Goal: Information Seeking & Learning: Learn about a topic

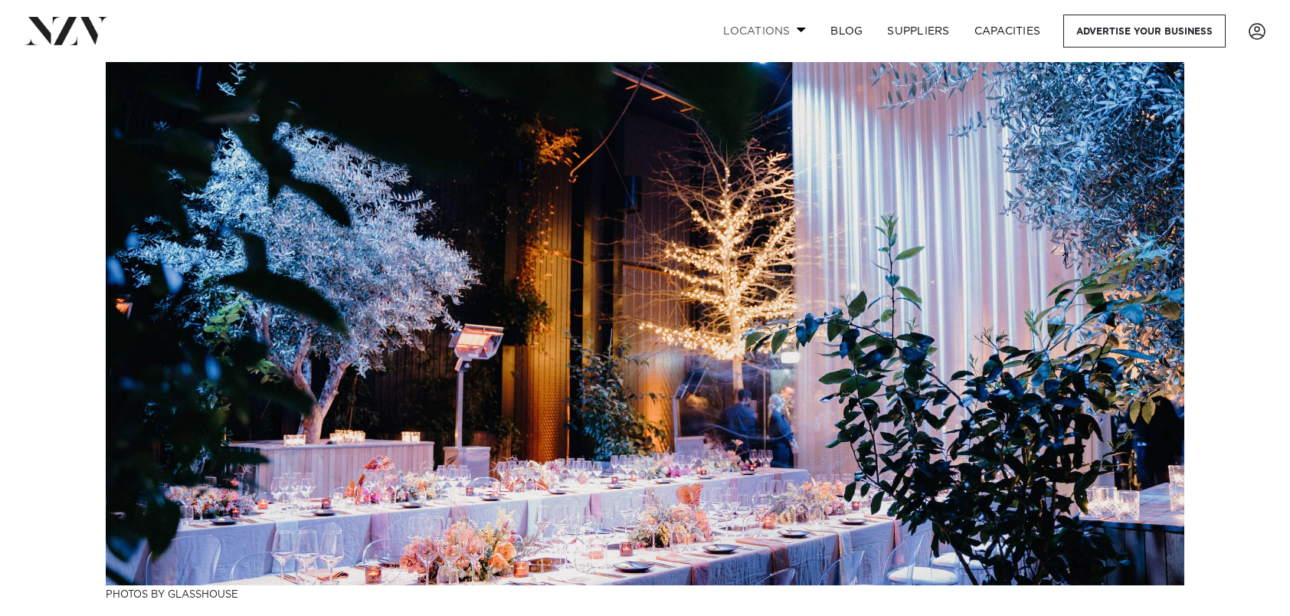
click at [802, 31] on span at bounding box center [802, 29] width 10 height 5
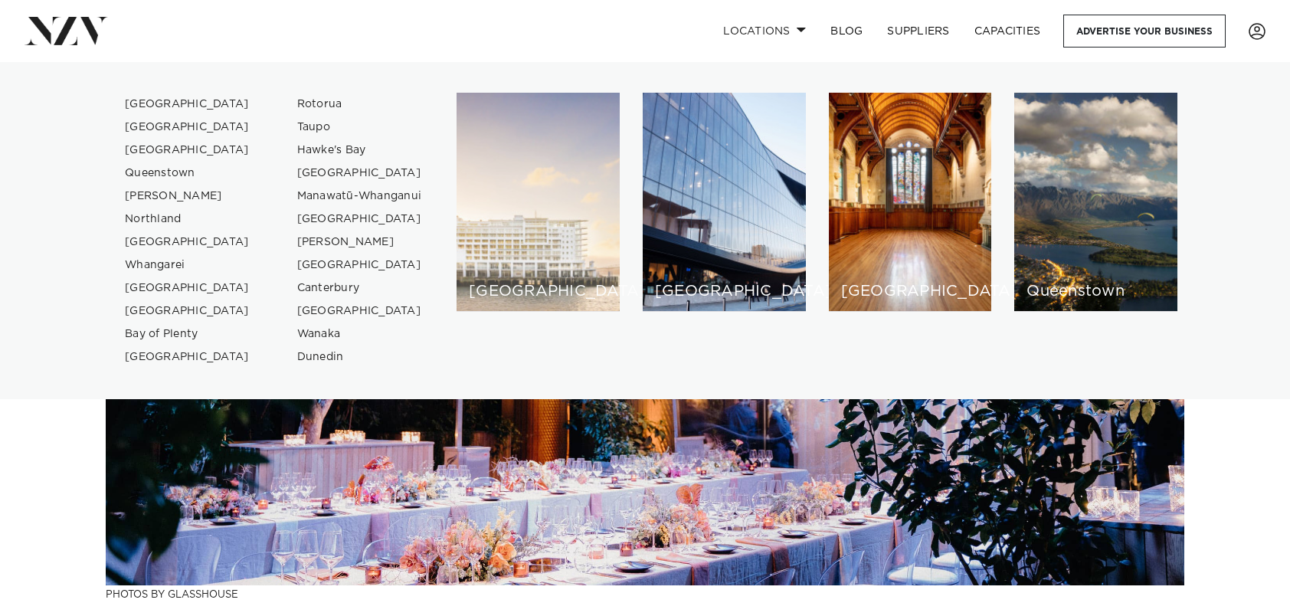
click at [542, 245] on div "[GEOGRAPHIC_DATA]" at bounding box center [538, 202] width 163 height 219
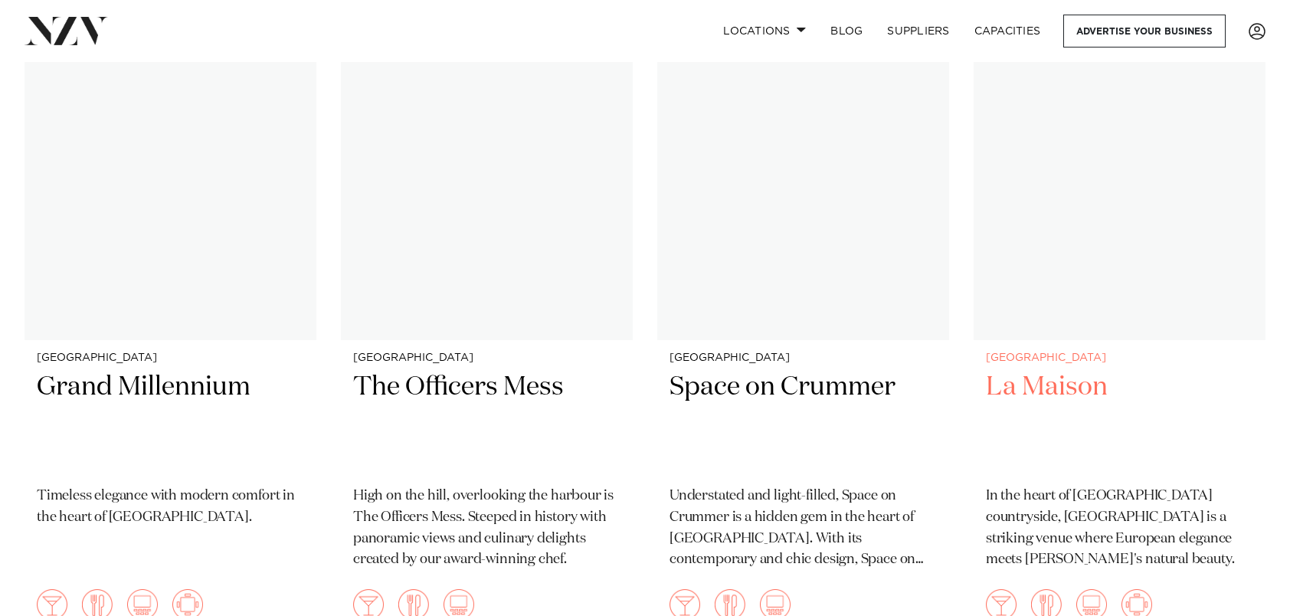
scroll to position [14485, 0]
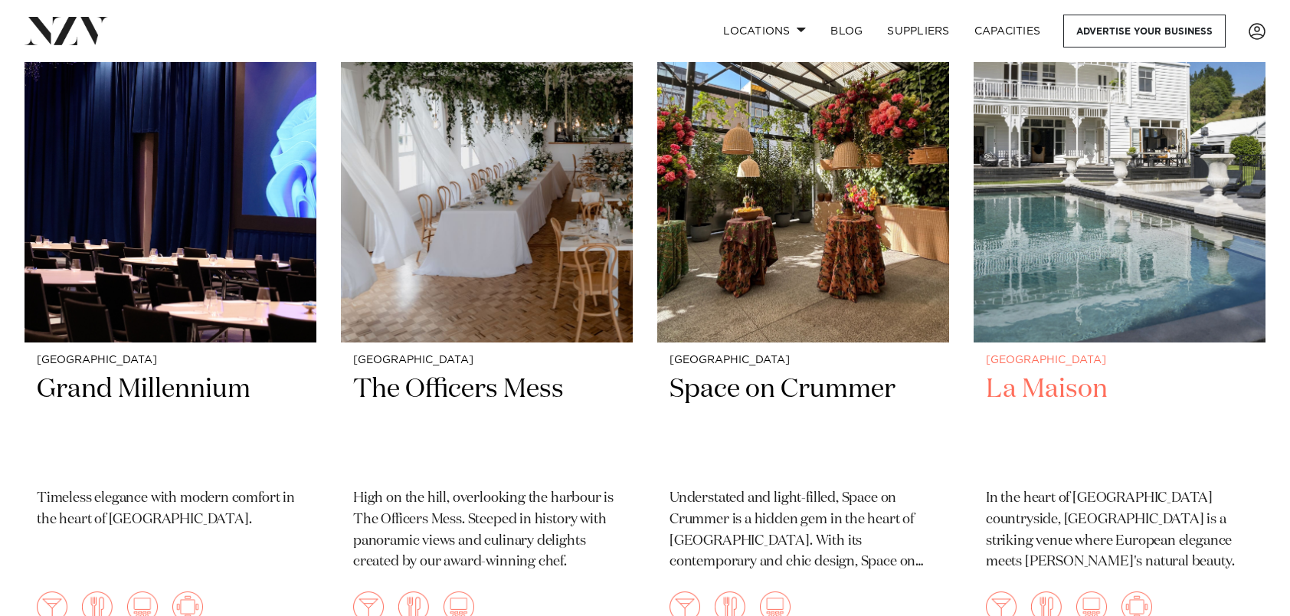
click at [1147, 270] on img at bounding box center [1120, 147] width 292 height 392
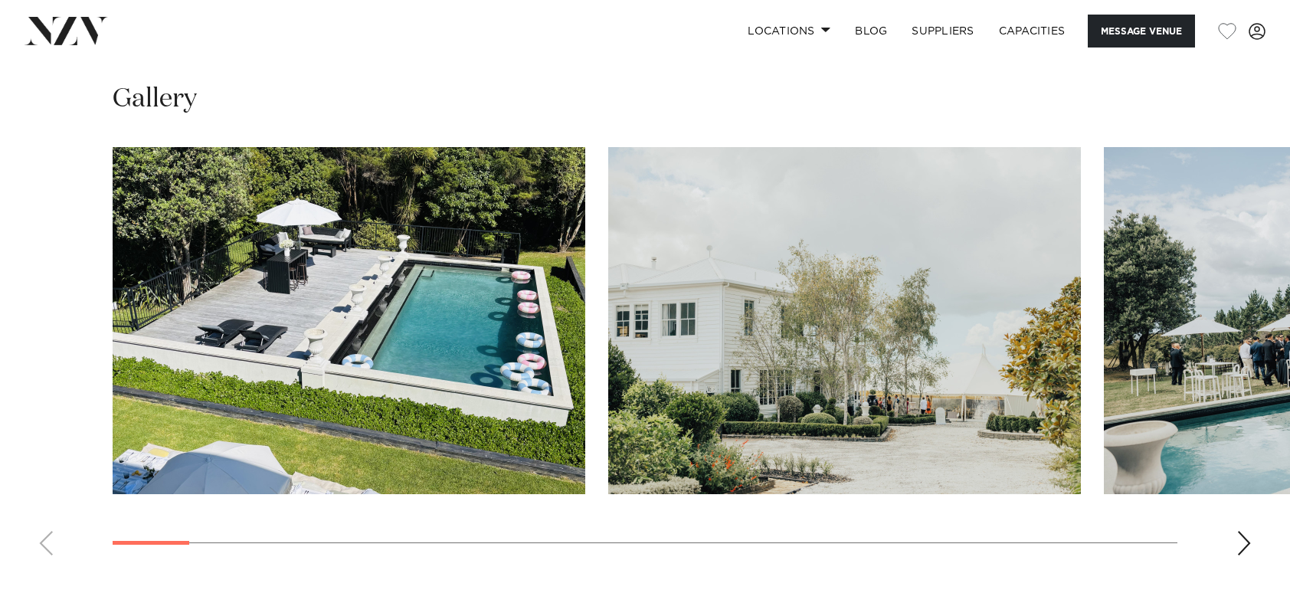
scroll to position [1381, 0]
click at [1240, 542] on div "Next slide" at bounding box center [1244, 544] width 15 height 25
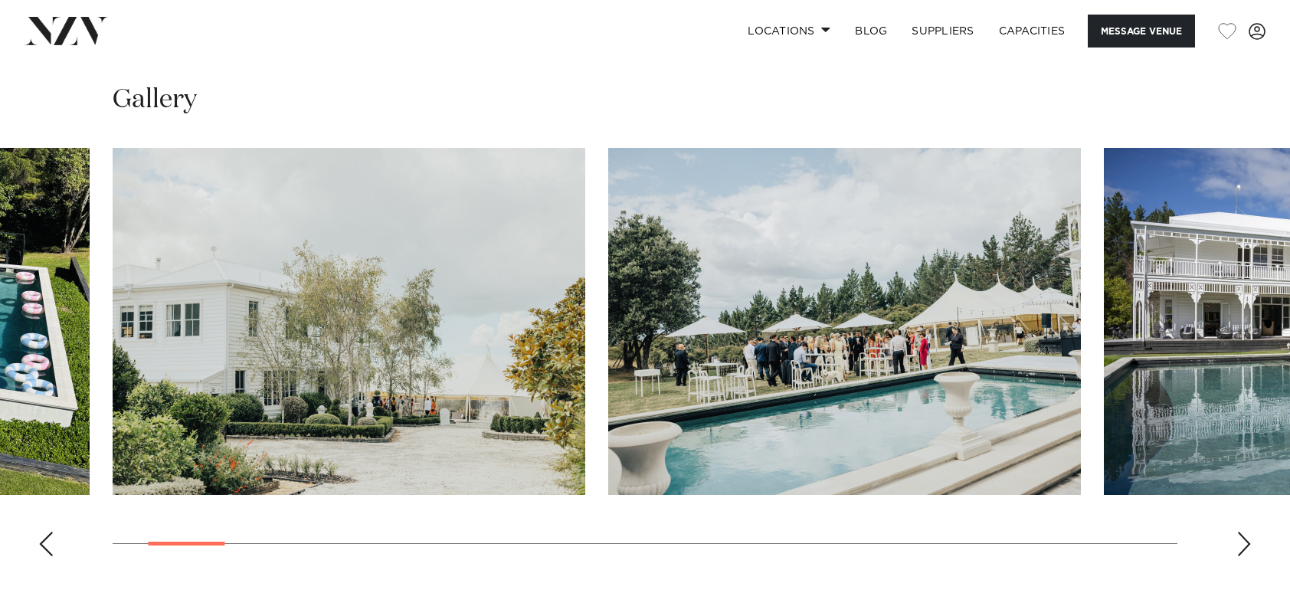
click at [1240, 542] on div "Next slide" at bounding box center [1244, 544] width 15 height 25
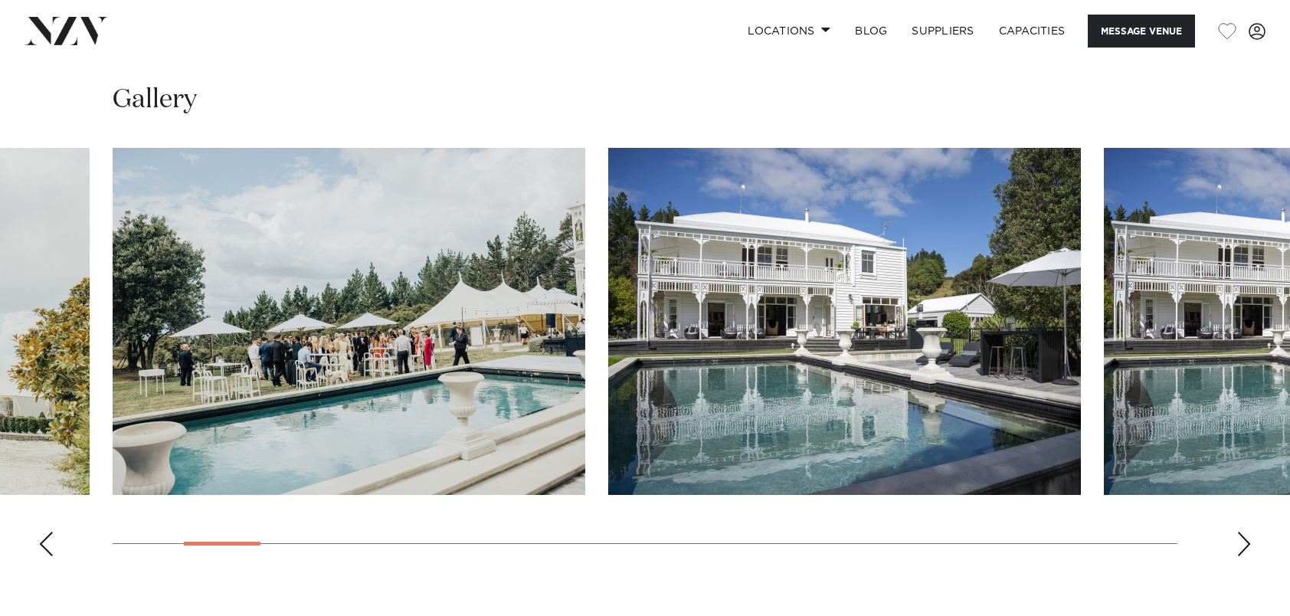
click at [1240, 542] on div "Next slide" at bounding box center [1244, 544] width 15 height 25
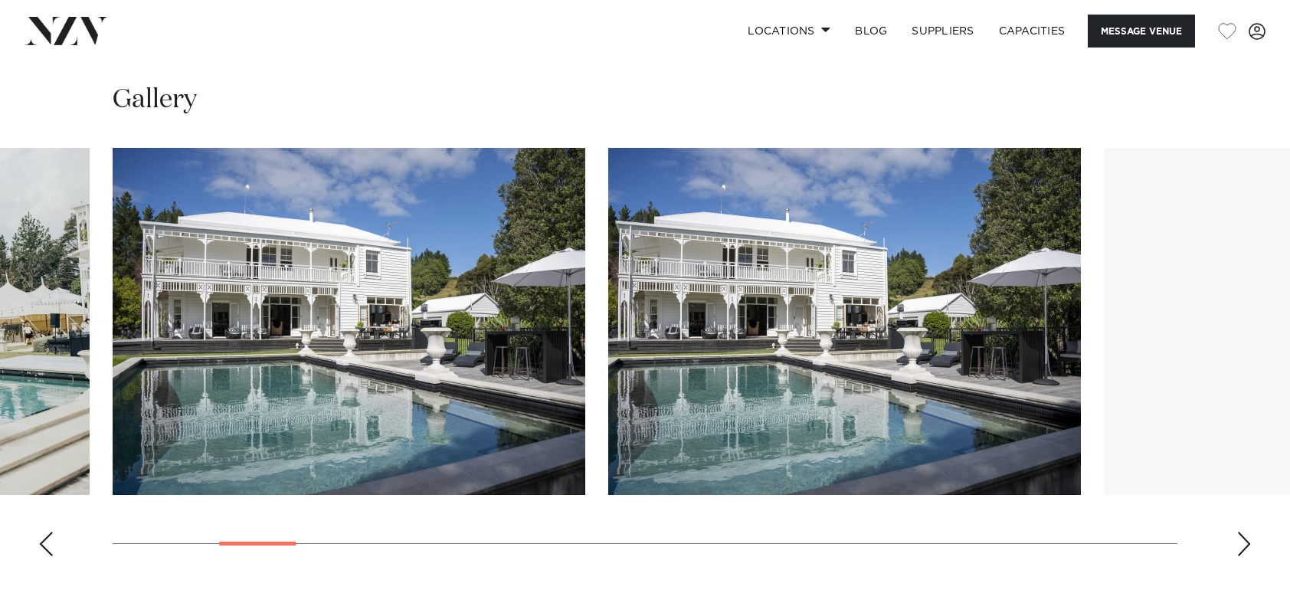
click at [1240, 542] on div "Next slide" at bounding box center [1244, 544] width 15 height 25
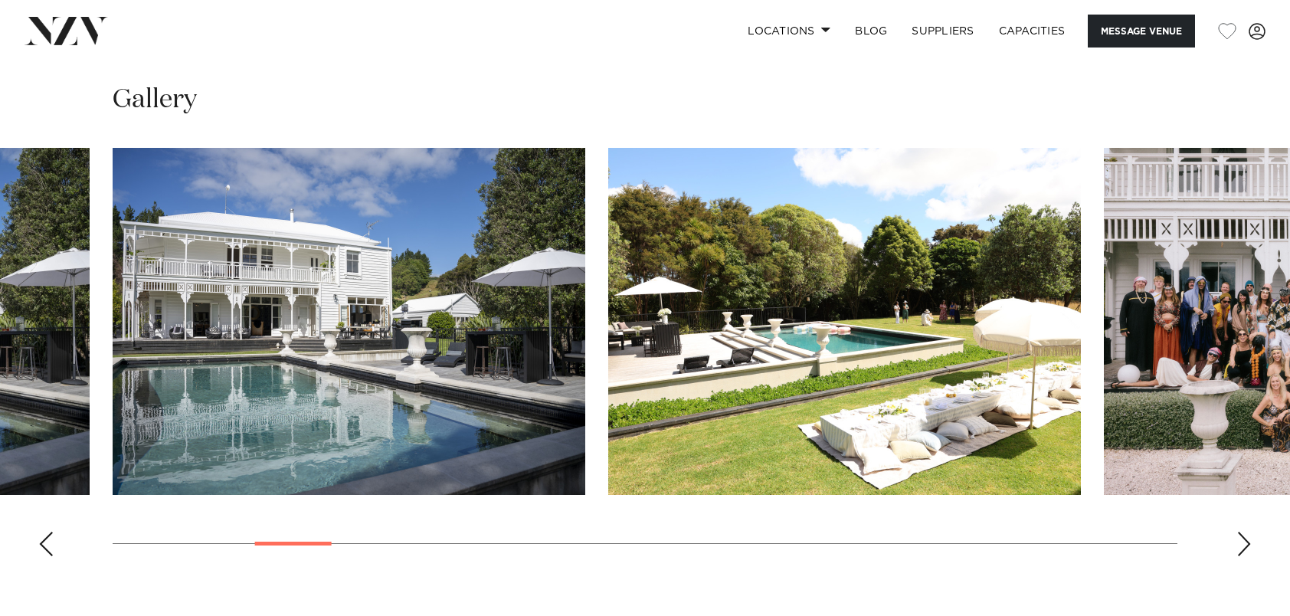
click at [1240, 542] on div "Next slide" at bounding box center [1244, 544] width 15 height 25
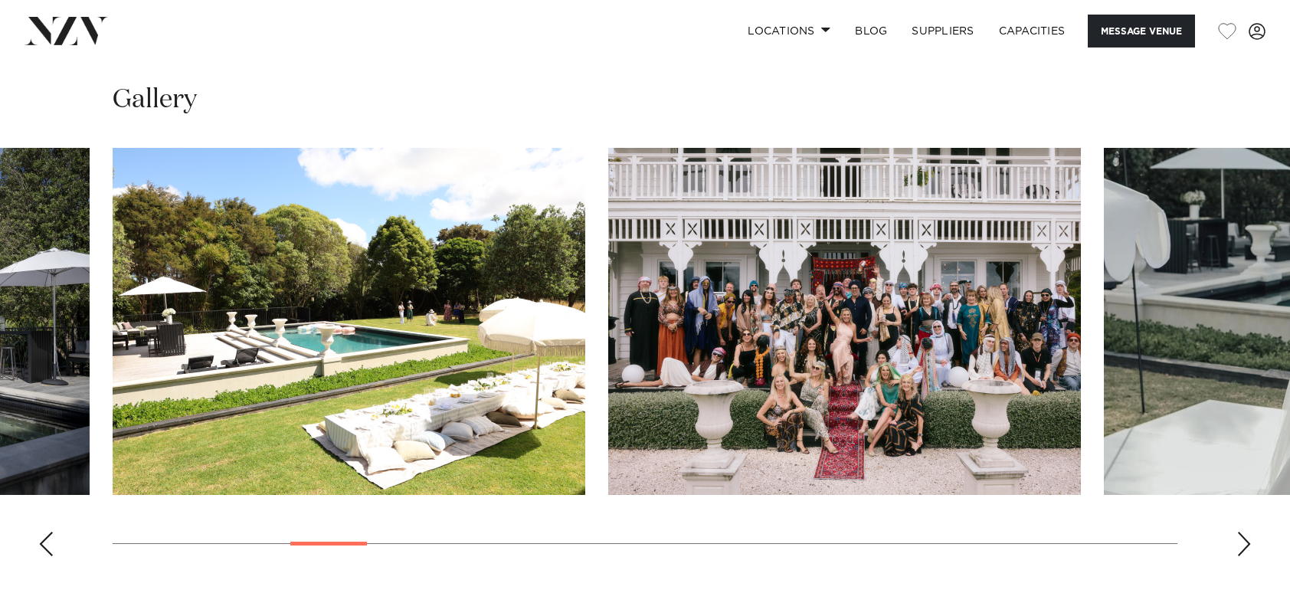
click at [1240, 542] on div "Next slide" at bounding box center [1244, 544] width 15 height 25
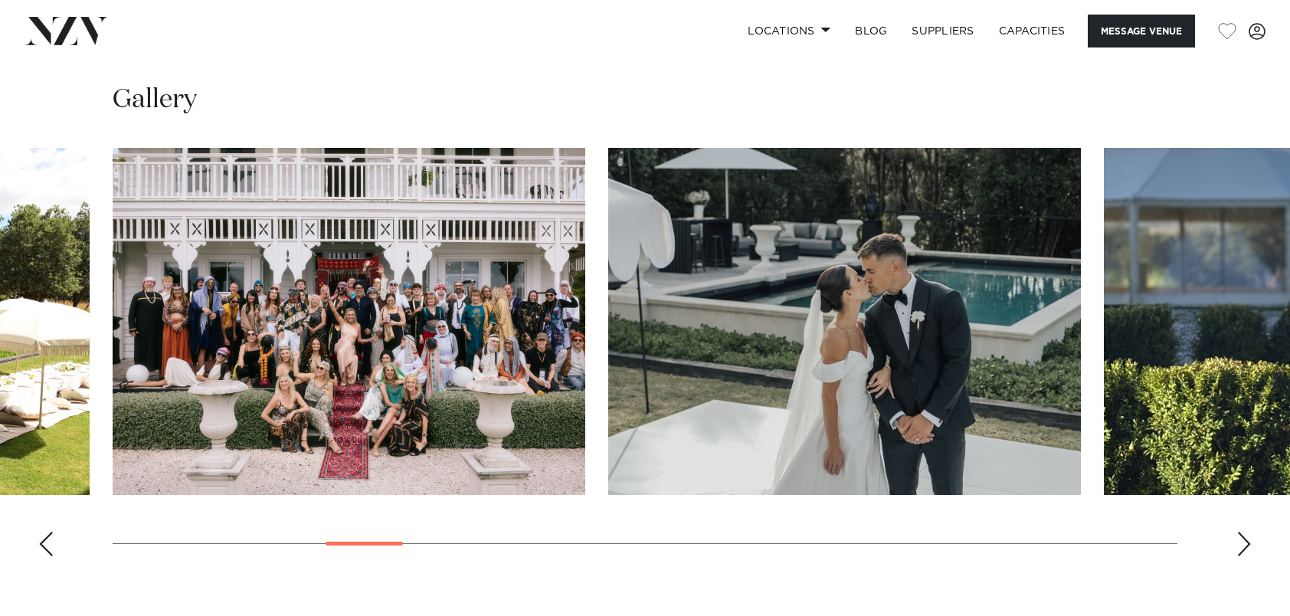
click at [1240, 542] on div "Next slide" at bounding box center [1244, 544] width 15 height 25
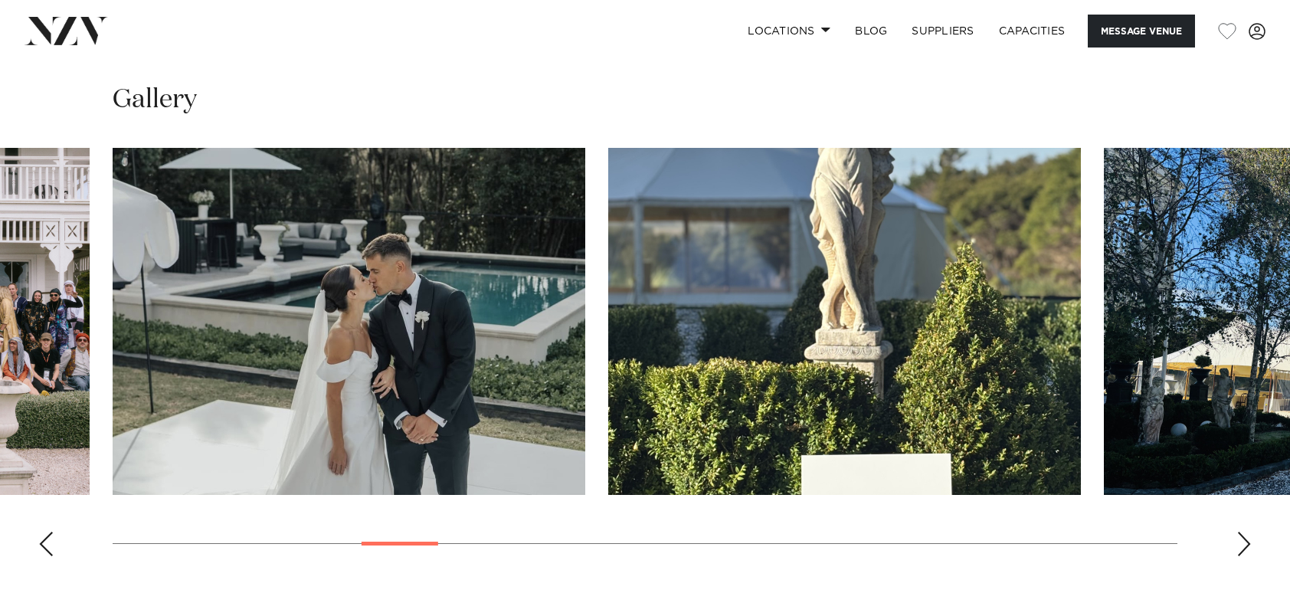
click at [1240, 542] on div "Next slide" at bounding box center [1244, 544] width 15 height 25
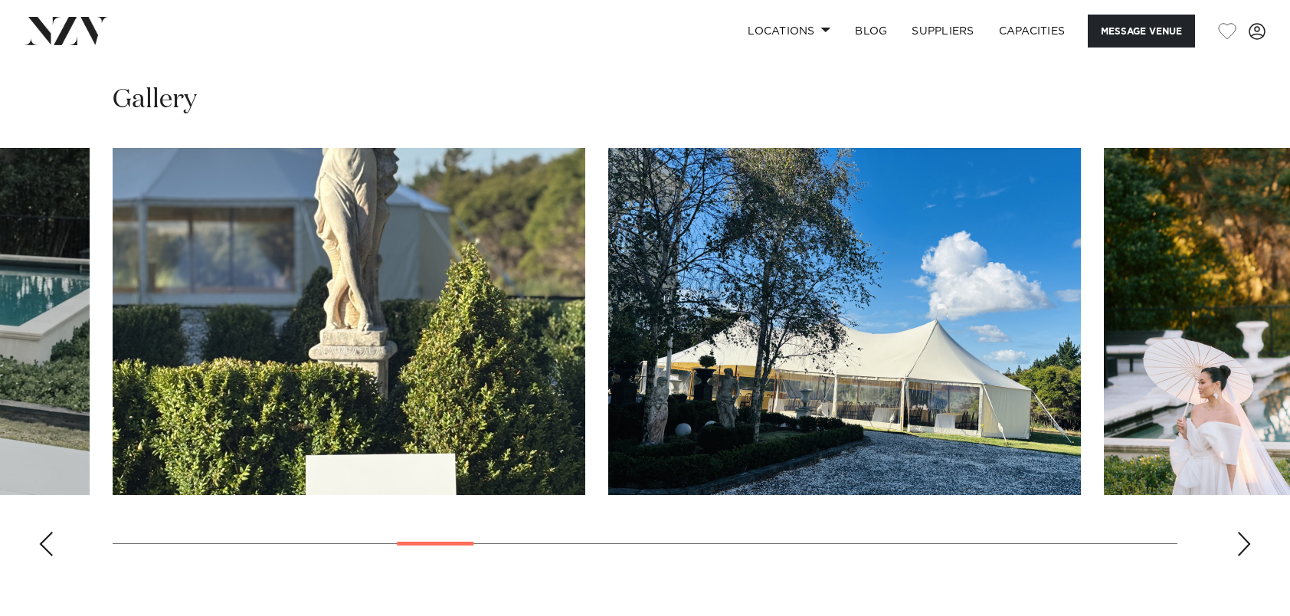
click at [1240, 542] on div "Next slide" at bounding box center [1244, 544] width 15 height 25
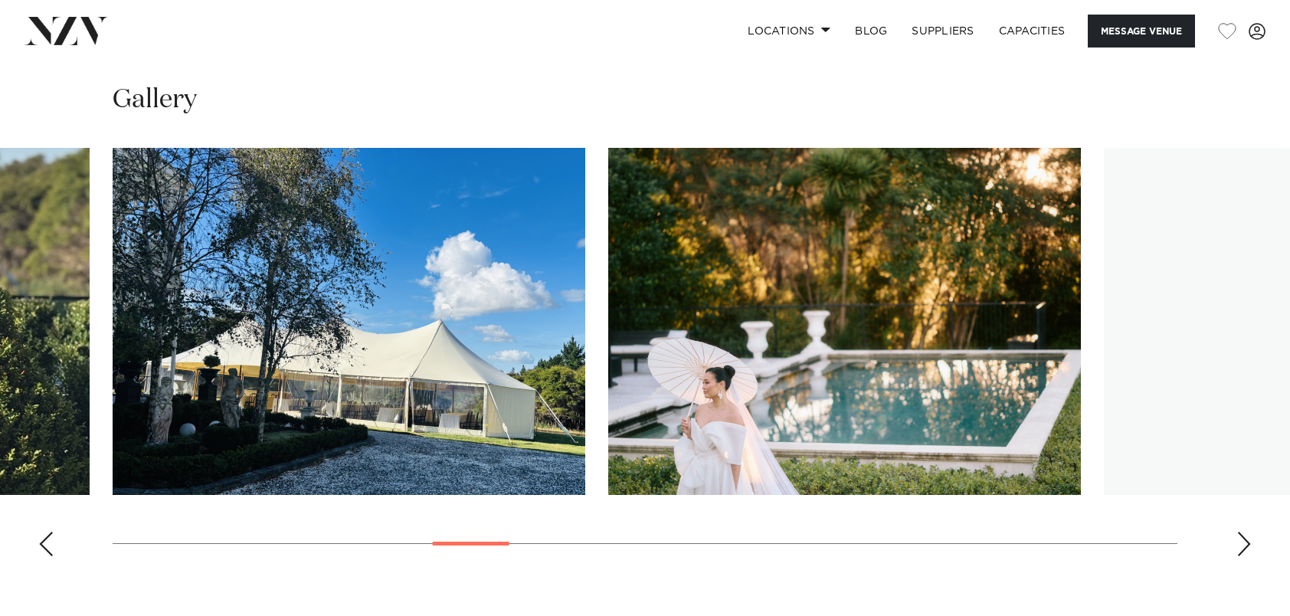
click at [1240, 542] on div "Next slide" at bounding box center [1244, 544] width 15 height 25
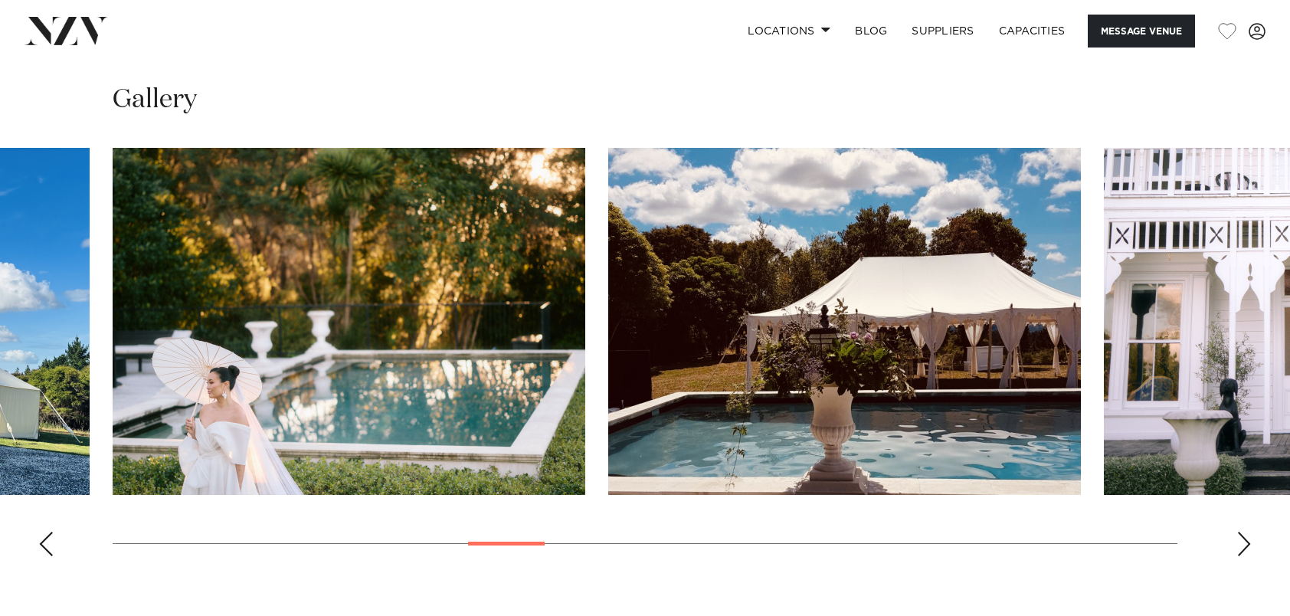
click at [1240, 542] on div "Next slide" at bounding box center [1244, 544] width 15 height 25
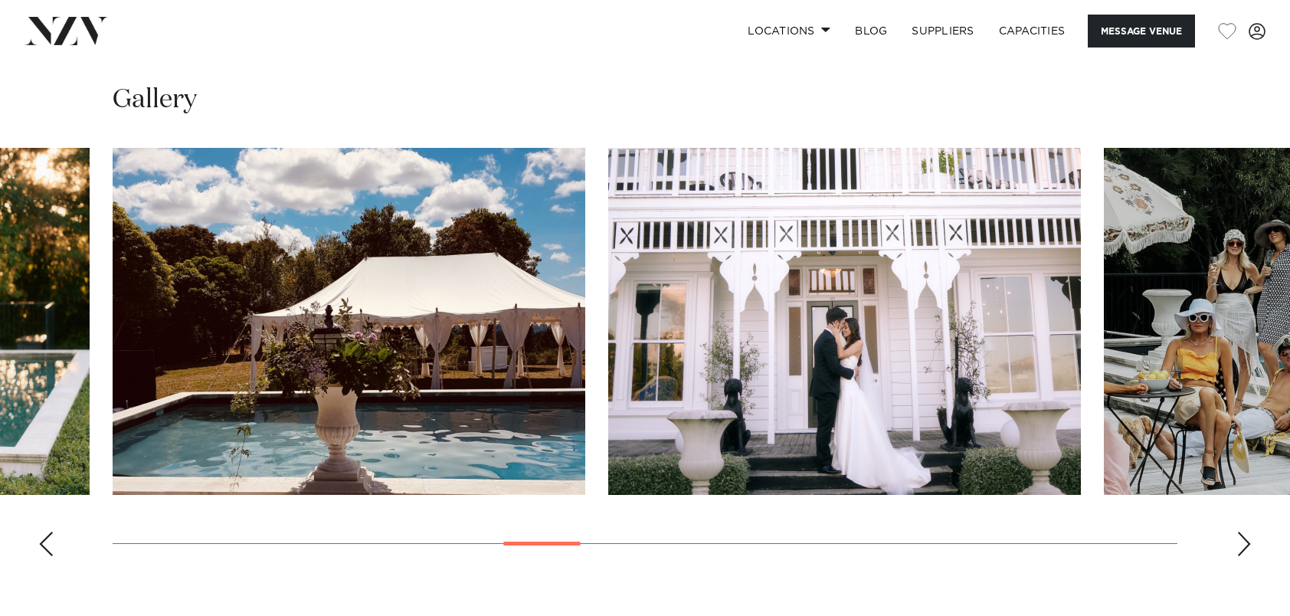
click at [1240, 542] on div "Next slide" at bounding box center [1244, 544] width 15 height 25
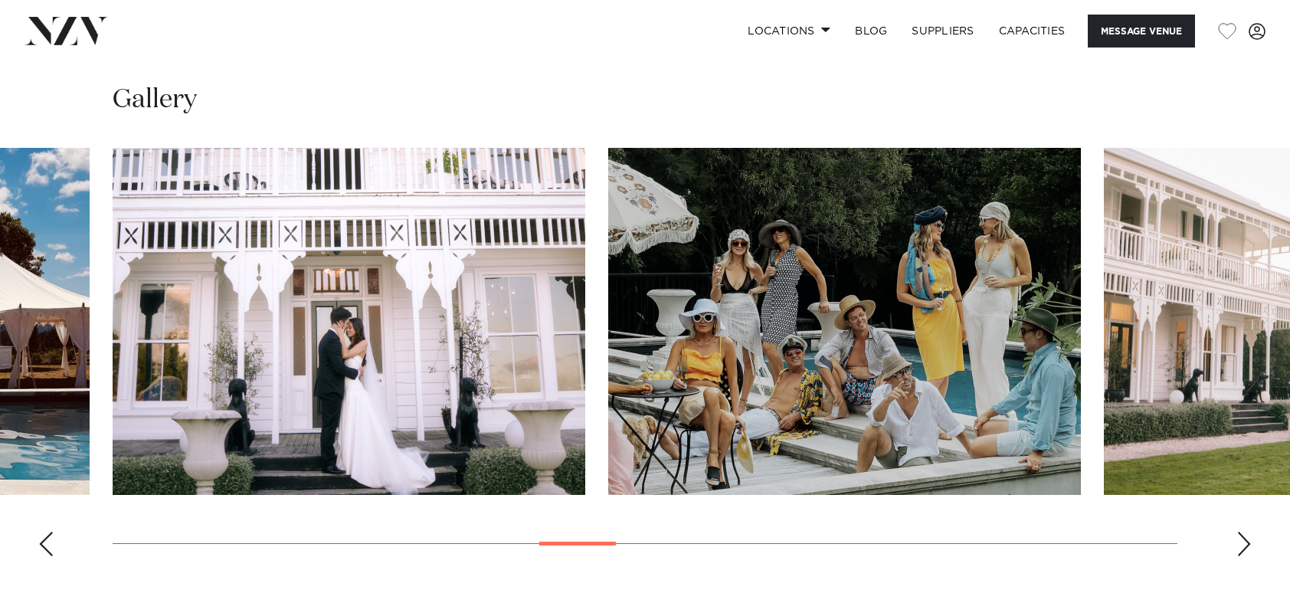
click at [1240, 542] on div "Next slide" at bounding box center [1244, 544] width 15 height 25
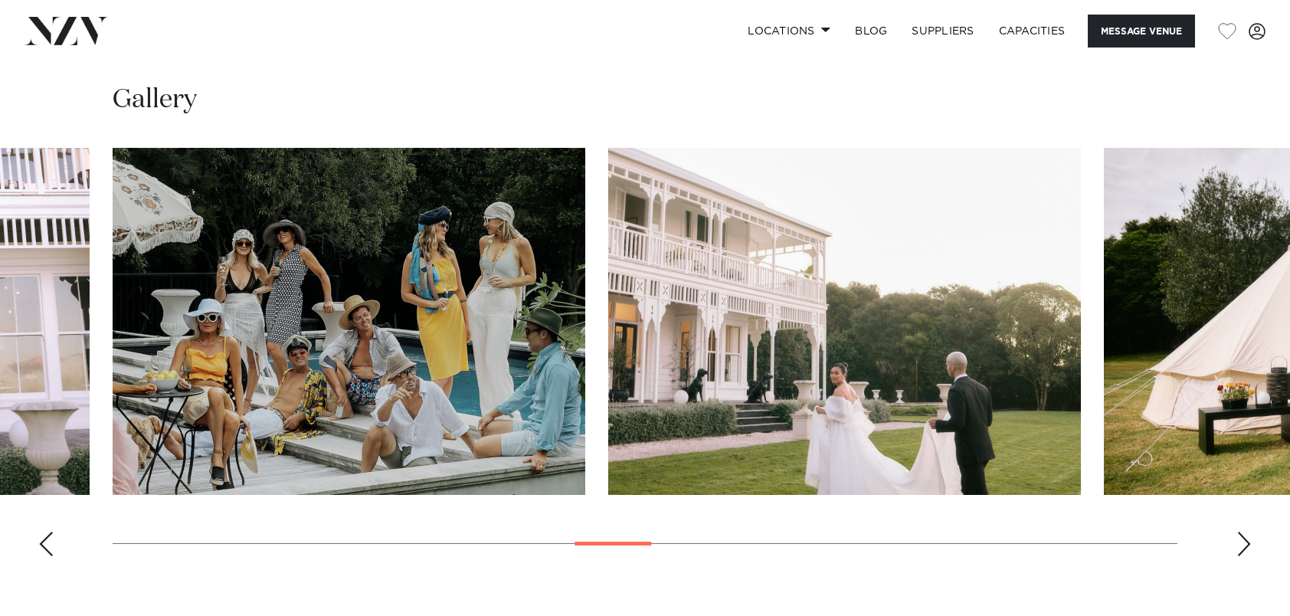
click at [1240, 542] on div "Next slide" at bounding box center [1244, 544] width 15 height 25
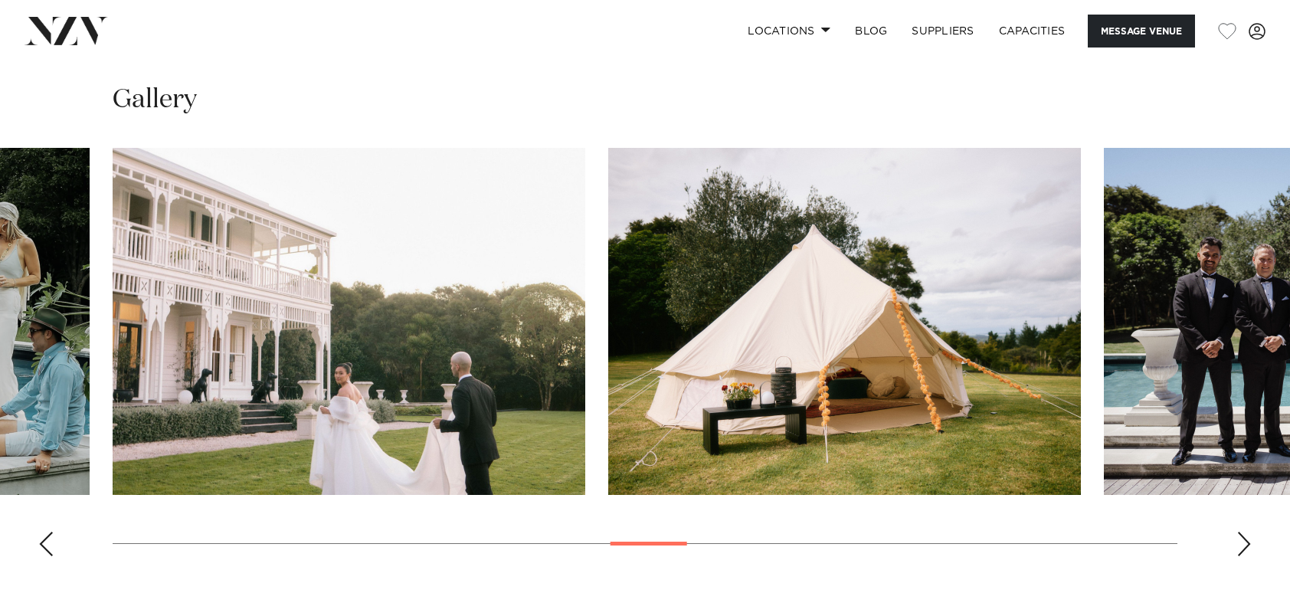
click at [1240, 542] on div "Next slide" at bounding box center [1244, 544] width 15 height 25
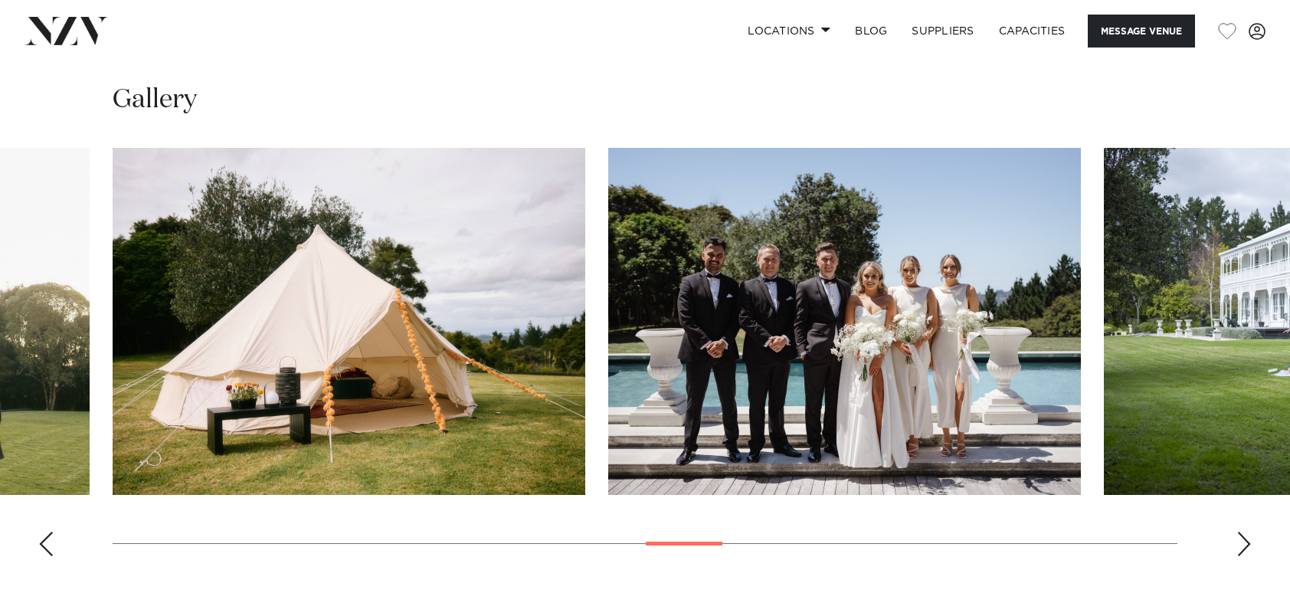
click at [1240, 542] on div "Next slide" at bounding box center [1244, 544] width 15 height 25
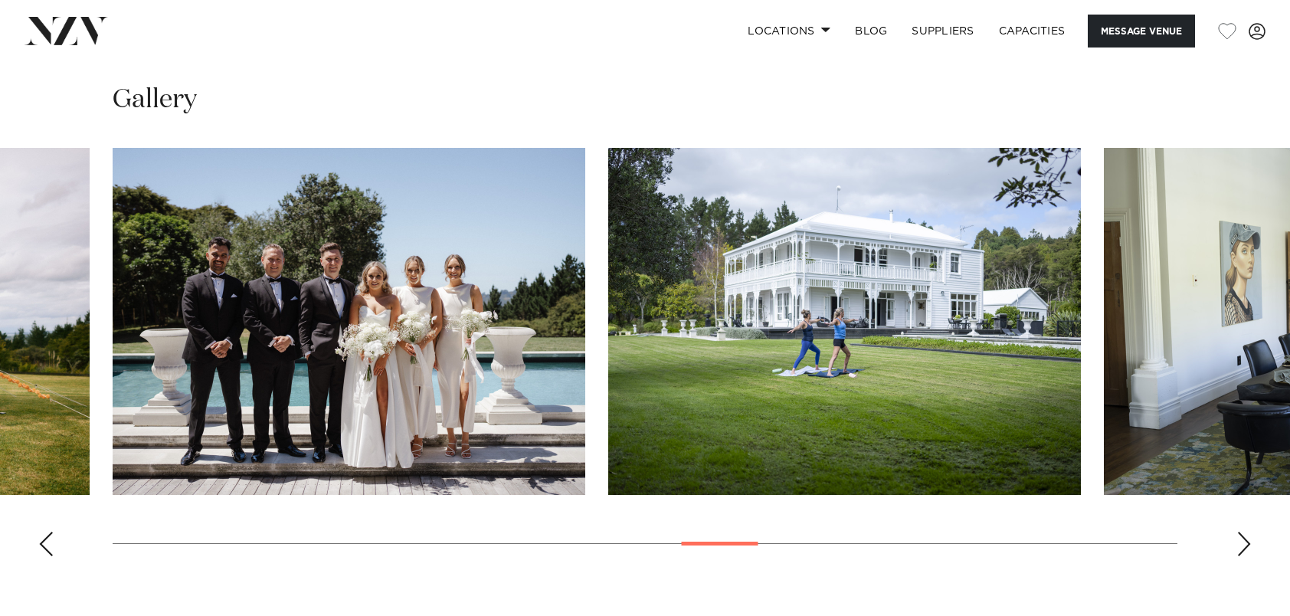
click at [1240, 542] on div "Next slide" at bounding box center [1244, 544] width 15 height 25
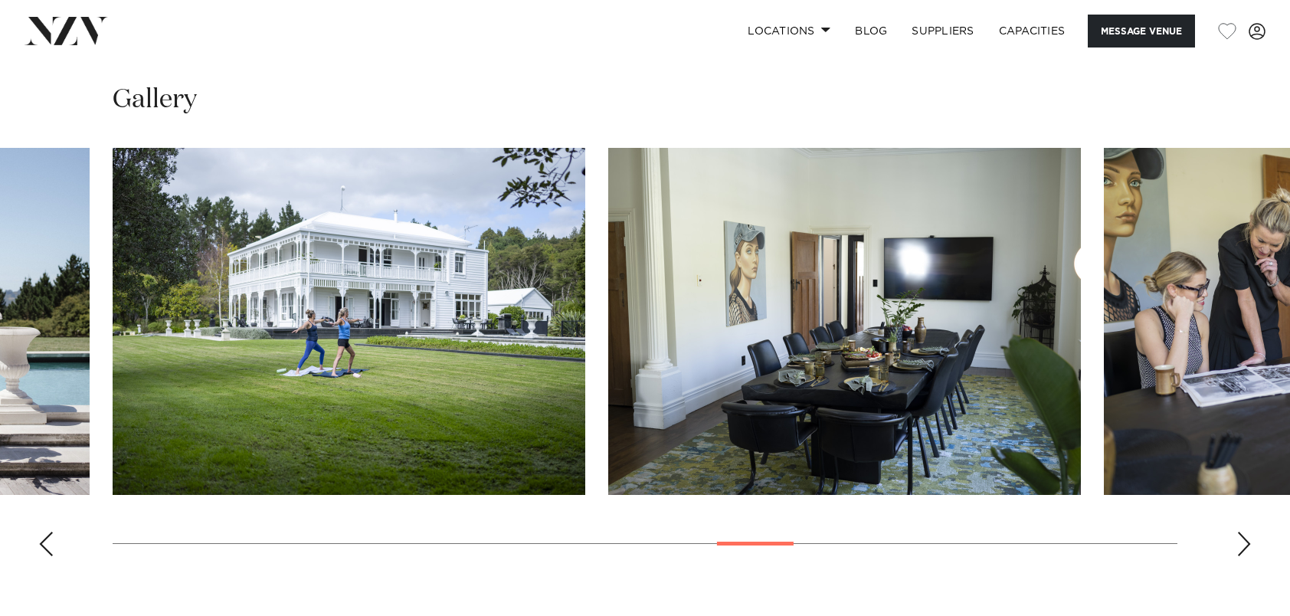
click at [1240, 542] on div "Next slide" at bounding box center [1244, 544] width 15 height 25
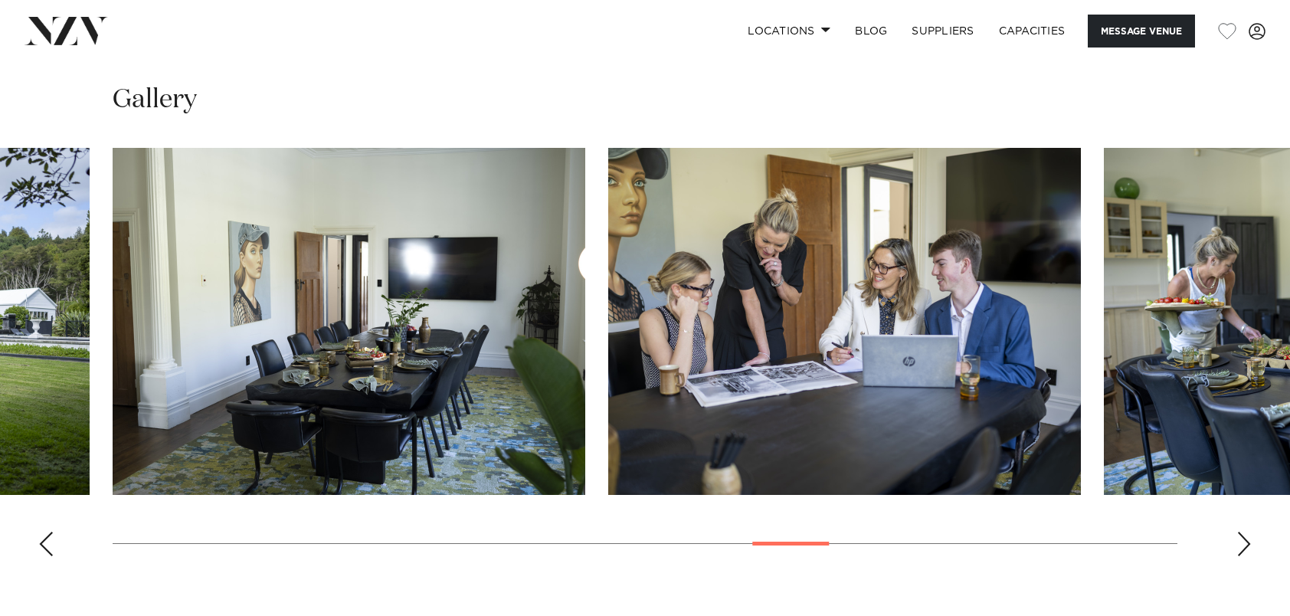
click at [1240, 542] on div "Next slide" at bounding box center [1244, 544] width 15 height 25
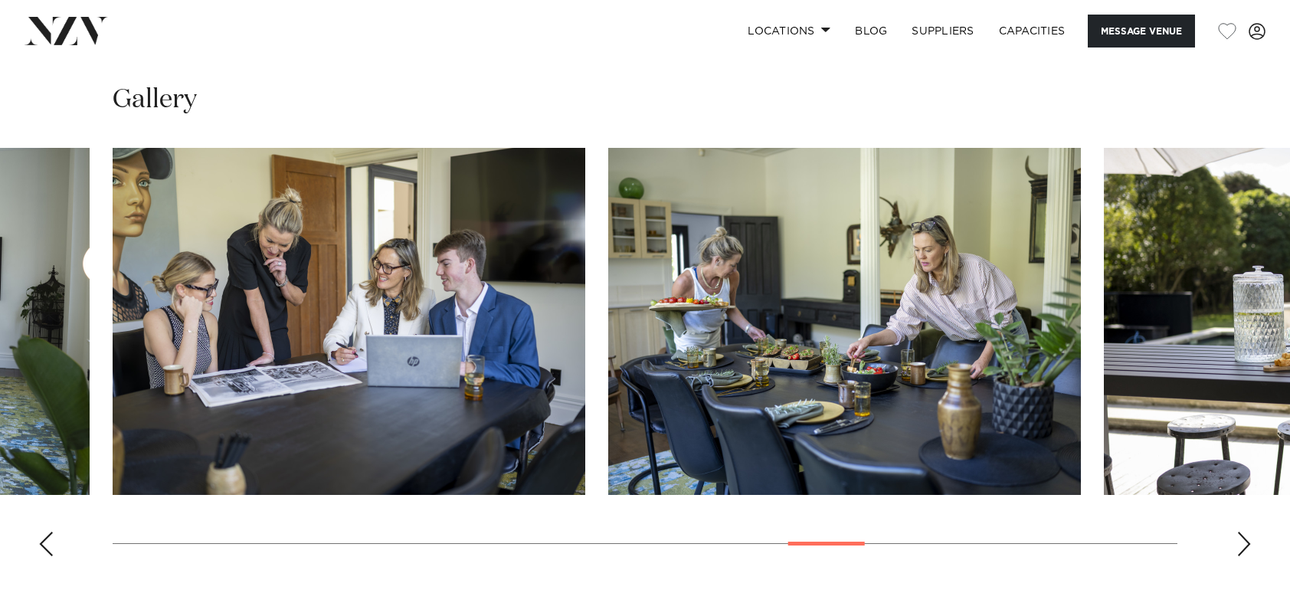
click at [1240, 542] on div "Next slide" at bounding box center [1244, 544] width 15 height 25
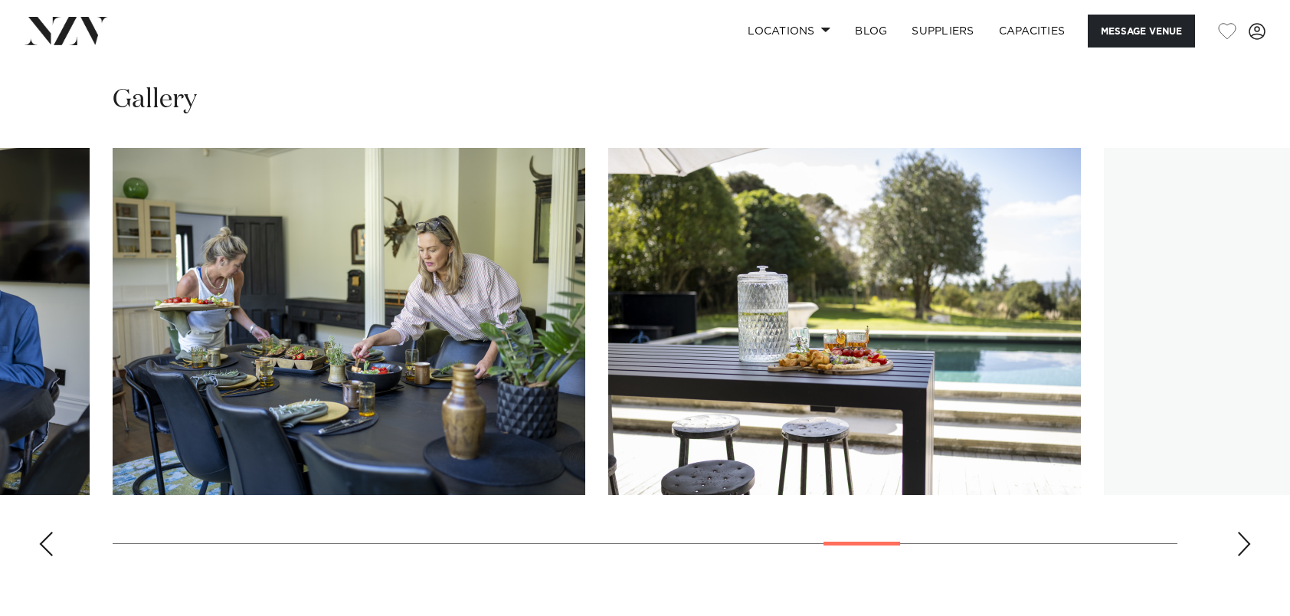
click at [1240, 542] on div "Next slide" at bounding box center [1244, 544] width 15 height 25
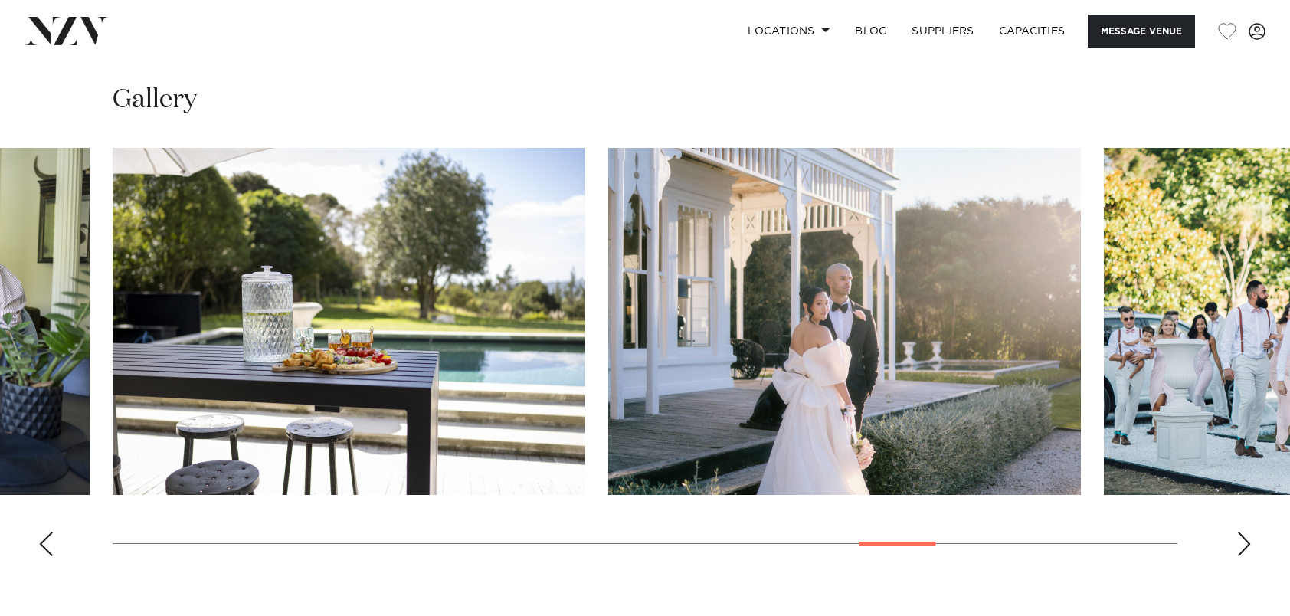
click at [1240, 542] on div "Next slide" at bounding box center [1244, 544] width 15 height 25
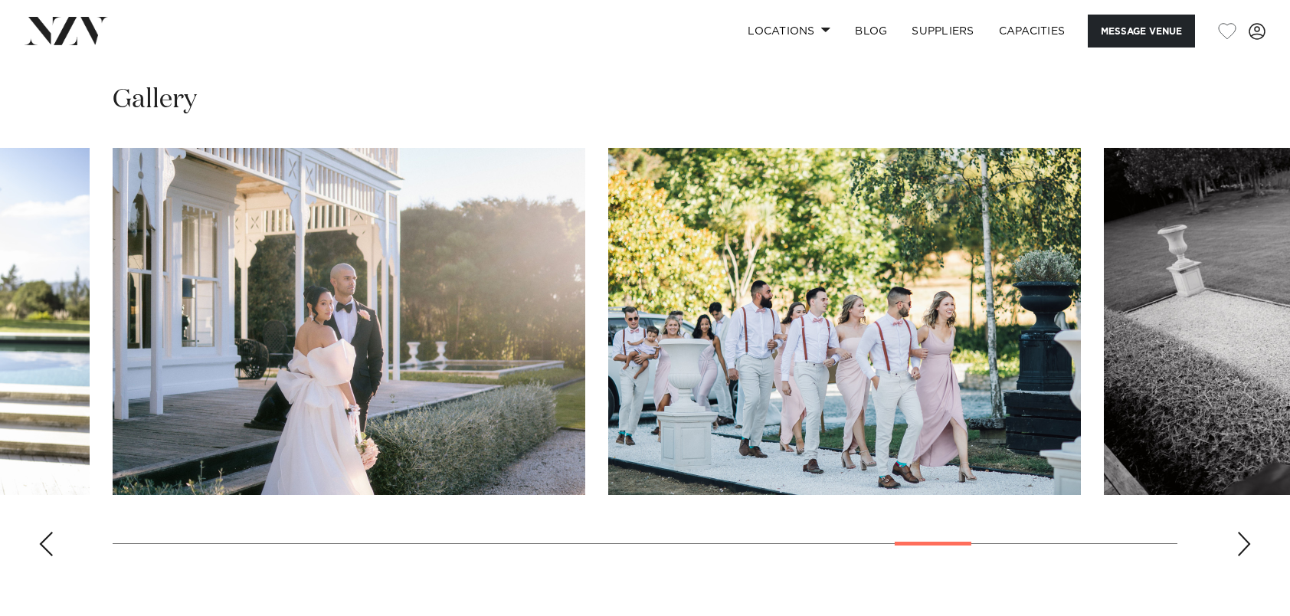
click at [1240, 542] on div "Next slide" at bounding box center [1244, 544] width 15 height 25
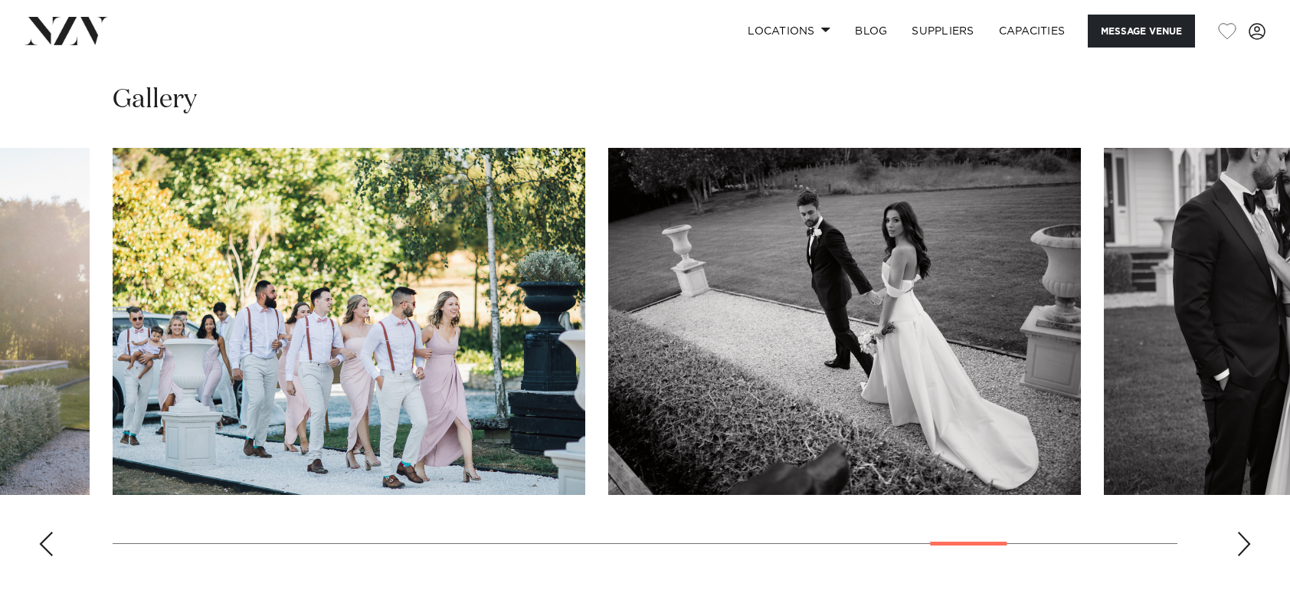
click at [1240, 542] on div "Next slide" at bounding box center [1244, 544] width 15 height 25
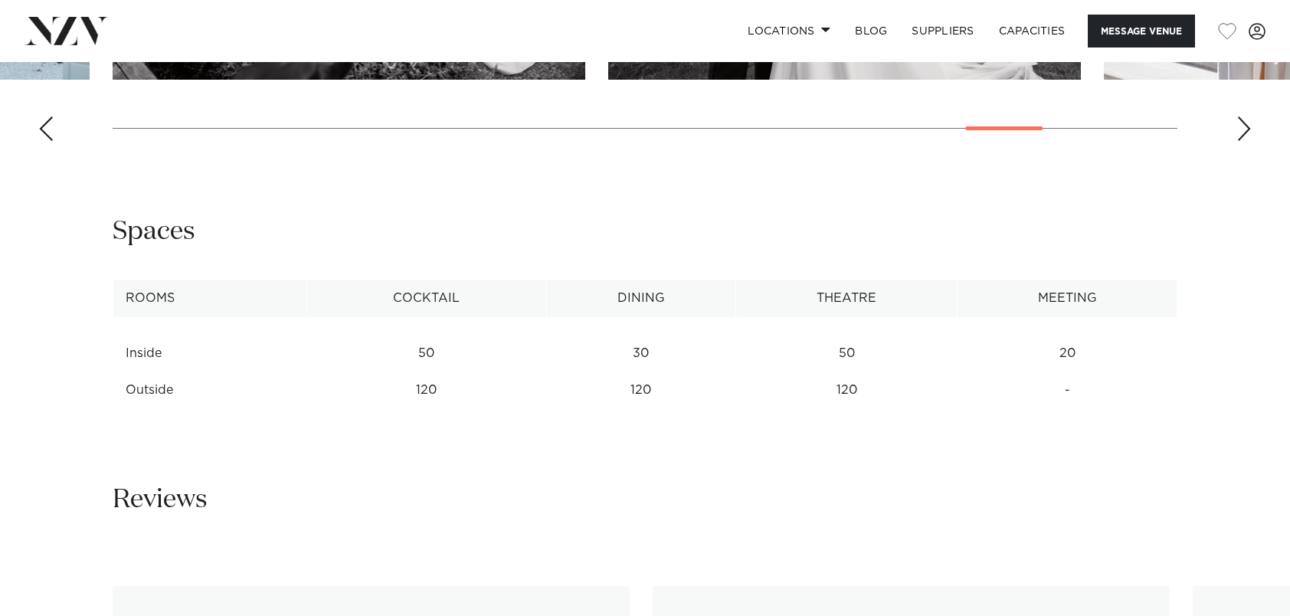
scroll to position [1837, 0]
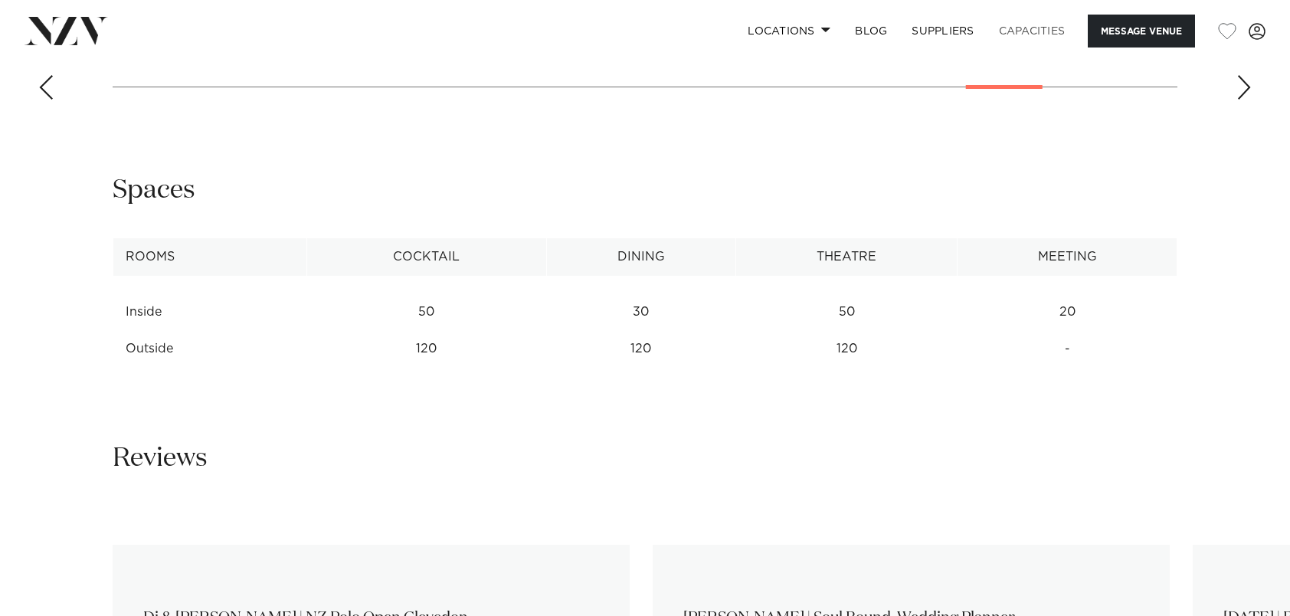
click at [1046, 25] on link "Capacities" at bounding box center [1032, 31] width 91 height 33
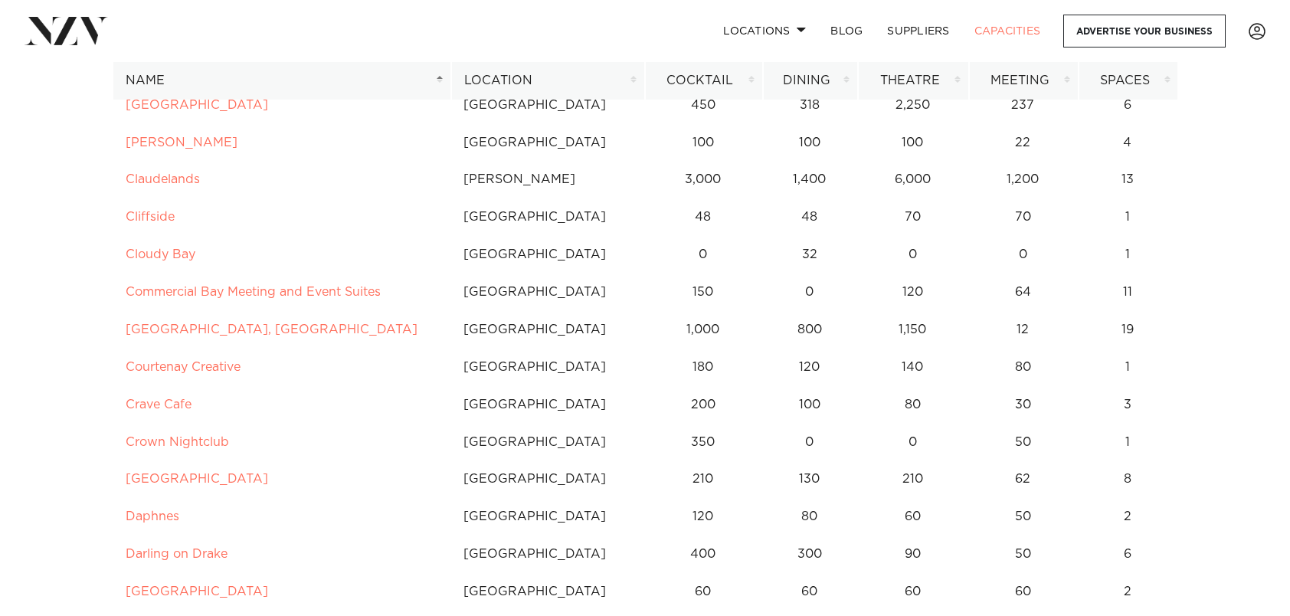
scroll to position [2049, 0]
